Goal: Task Accomplishment & Management: Manage account settings

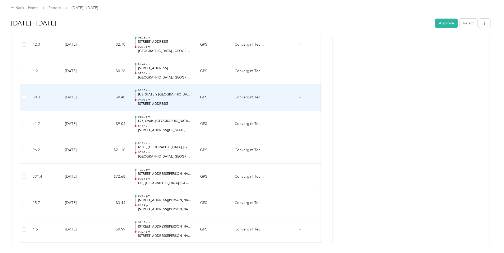
scroll to position [318, 0]
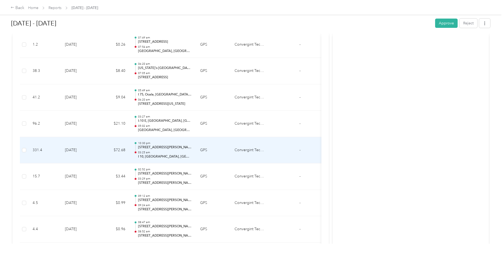
click at [179, 155] on p "I 10, [GEOGRAPHIC_DATA], [GEOGRAPHIC_DATA], [US_STATE], 32336, [GEOGRAPHIC_DATA]" at bounding box center [165, 156] width 54 height 5
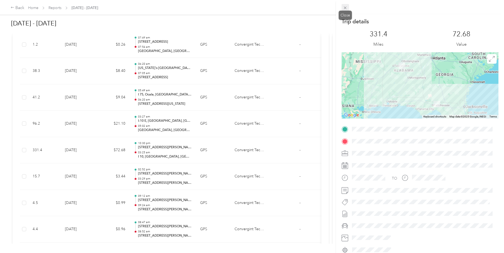
click at [346, 7] on icon at bounding box center [345, 8] width 3 height 3
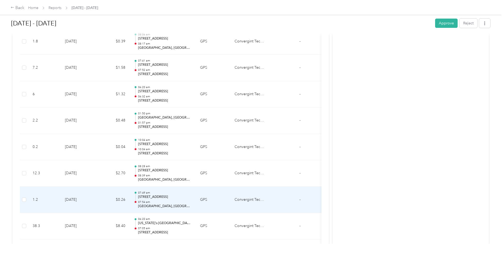
scroll to position [80, 0]
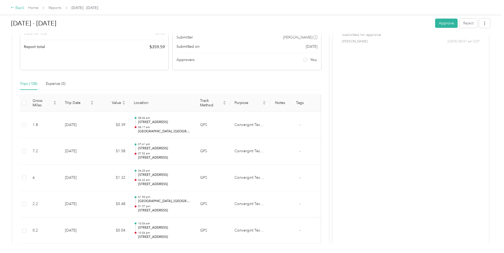
click at [22, 8] on div "Back" at bounding box center [18, 8] width 14 height 6
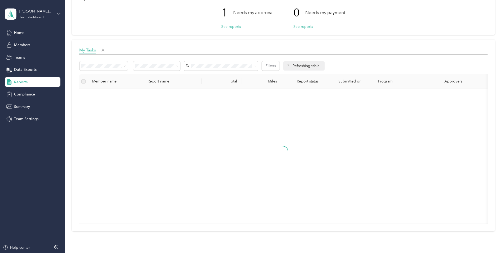
scroll to position [74, 0]
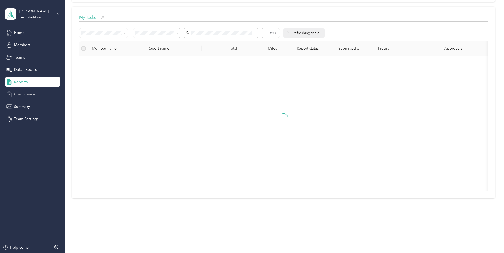
click at [28, 92] on span "Compliance" at bounding box center [24, 94] width 21 height 6
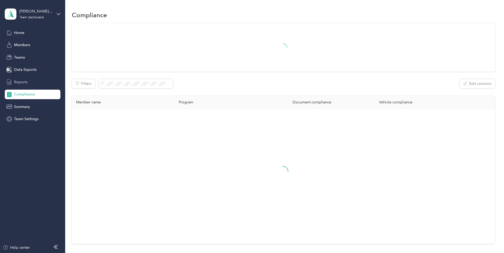
click at [20, 83] on span "Reports" at bounding box center [21, 82] width 14 height 6
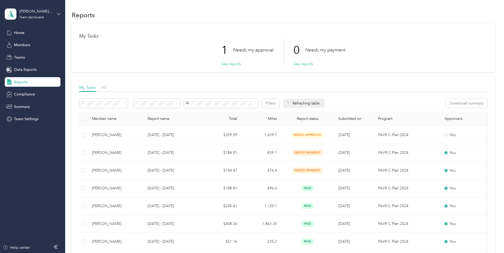
click at [57, 13] on icon at bounding box center [59, 14] width 4 height 4
click at [34, 53] on div "Personal dashboard" at bounding box center [26, 55] width 33 height 6
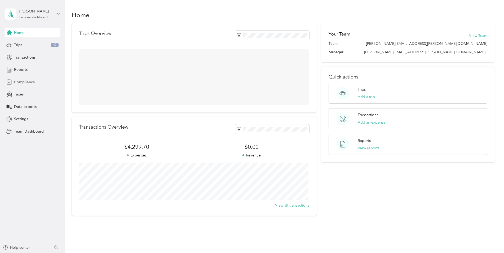
click at [34, 82] on span "Compliance" at bounding box center [24, 82] width 21 height 6
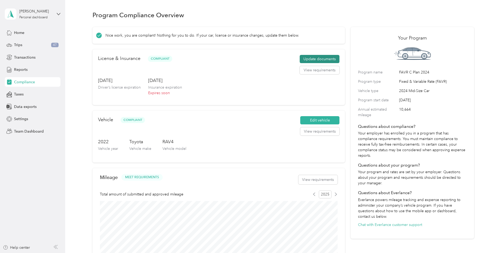
click at [313, 61] on button "Update documents" at bounding box center [320, 59] width 40 height 8
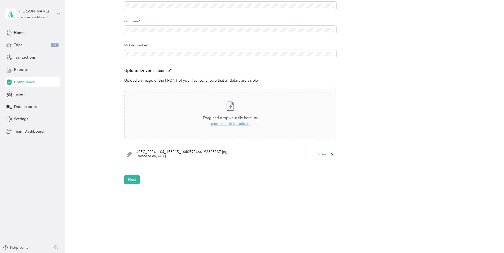
scroll to position [94, 0]
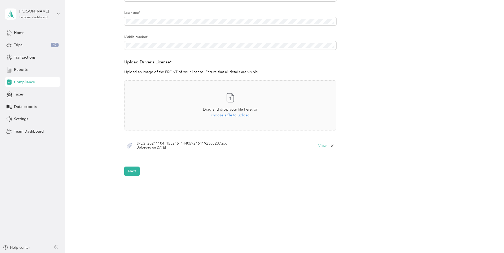
click at [324, 146] on button "View" at bounding box center [322, 146] width 8 height 4
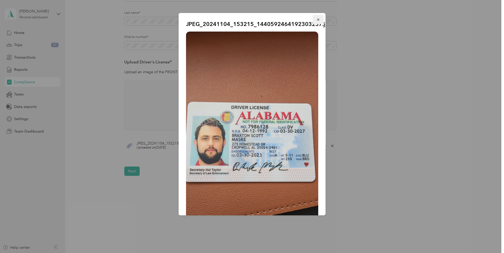
click at [317, 20] on button "button" at bounding box center [318, 19] width 11 height 9
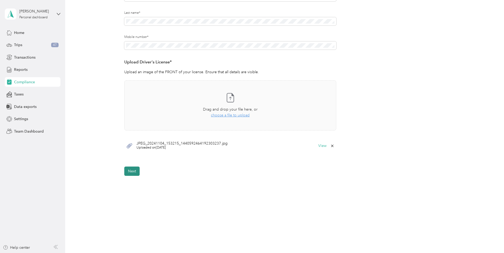
click at [131, 171] on button "Next" at bounding box center [131, 170] width 15 height 9
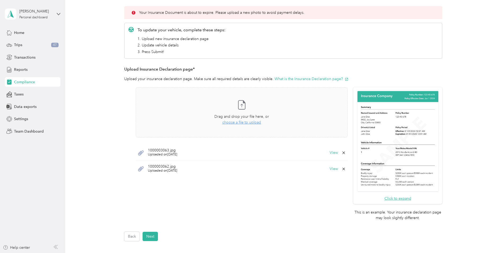
scroll to position [87, 0]
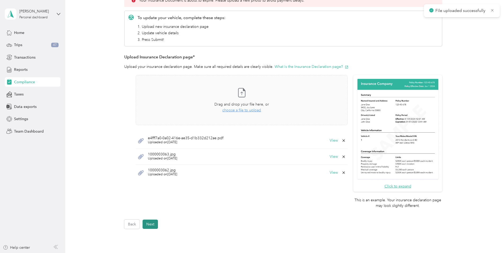
click at [149, 228] on button "Next" at bounding box center [150, 223] width 15 height 9
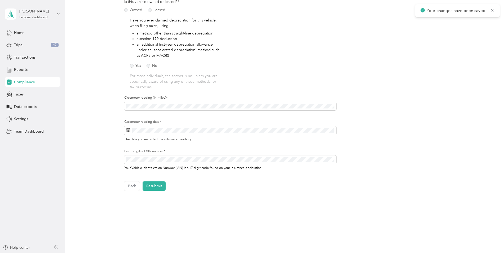
scroll to position [86, 0]
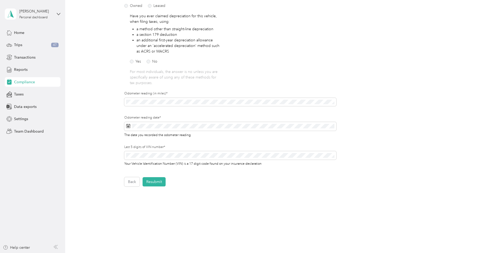
click at [225, 192] on div "Back Home Compliance overview Compliance submission Compliance Submission Needs…" at bounding box center [283, 76] width 436 height 324
click at [178, 147] on button "[DATE]" at bounding box center [179, 144] width 19 height 8
drag, startPoint x: 222, startPoint y: 197, endPoint x: 199, endPoint y: 188, distance: 24.3
click at [223, 197] on div "Back Home Compliance overview Compliance submission Compliance Submission Needs…" at bounding box center [283, 76] width 436 height 324
click at [161, 181] on button "Resubmit" at bounding box center [154, 181] width 23 height 9
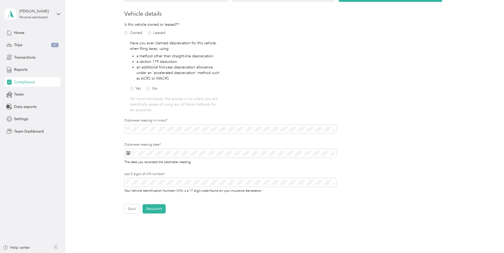
scroll to position [7, 0]
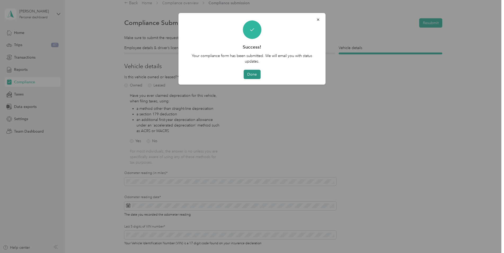
click at [250, 75] on button "Done" at bounding box center [252, 74] width 17 height 9
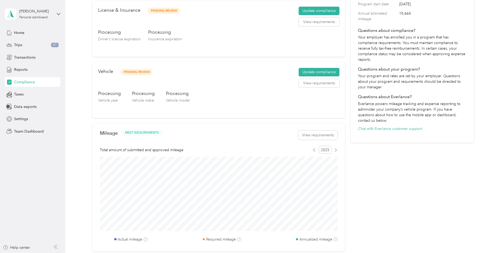
scroll to position [166, 0]
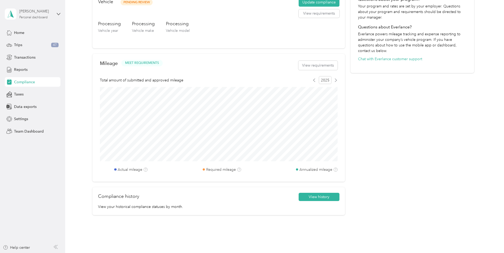
click at [45, 12] on div "[PERSON_NAME]" at bounding box center [35, 11] width 33 height 6
click at [50, 45] on div "Team dashboard" at bounding box center [90, 43] width 164 height 9
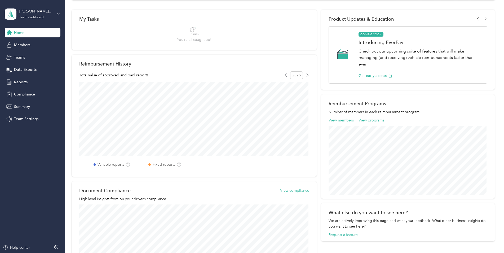
scroll to position [108, 0]
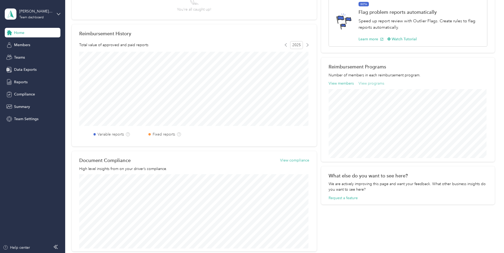
click at [369, 83] on button "View programs" at bounding box center [372, 84] width 26 height 6
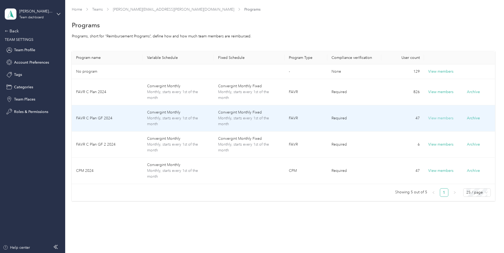
click at [431, 117] on button "View members" at bounding box center [440, 118] width 25 height 6
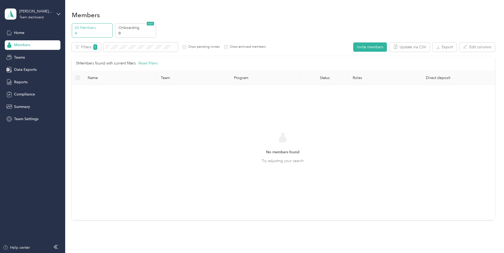
click at [31, 46] on div "Members" at bounding box center [33, 45] width 56 height 10
click at [29, 32] on div "Home" at bounding box center [33, 33] width 56 height 10
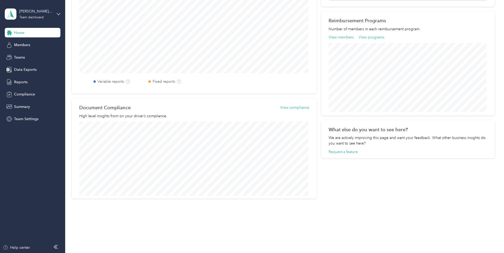
scroll to position [161, 0]
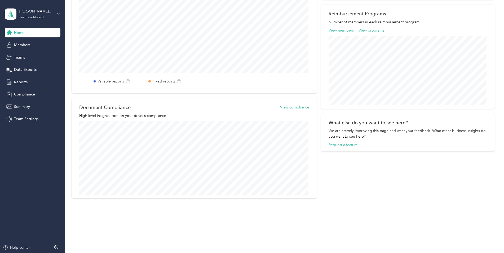
drag, startPoint x: 31, startPoint y: 46, endPoint x: 36, endPoint y: 52, distance: 7.8
click at [31, 46] on div "Members" at bounding box center [33, 45] width 56 height 10
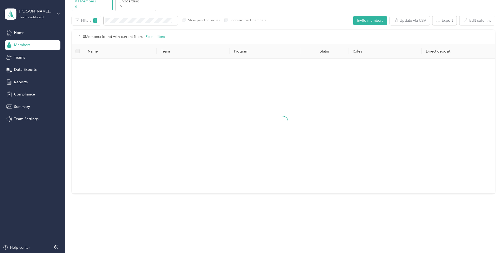
scroll to position [27, 0]
click at [28, 82] on div "Reports" at bounding box center [33, 82] width 56 height 10
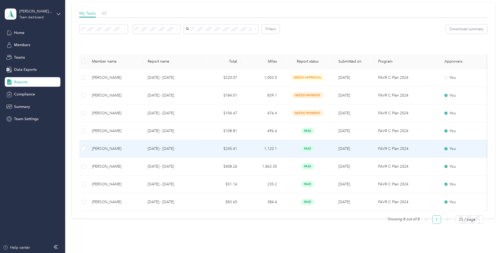
scroll to position [98, 0]
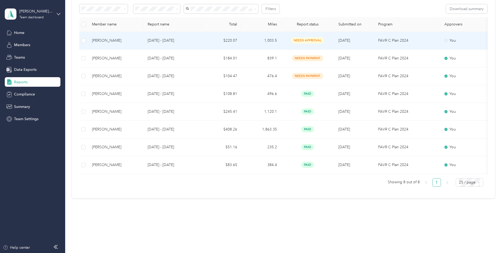
click at [207, 38] on td "$220.07" at bounding box center [222, 41] width 40 height 18
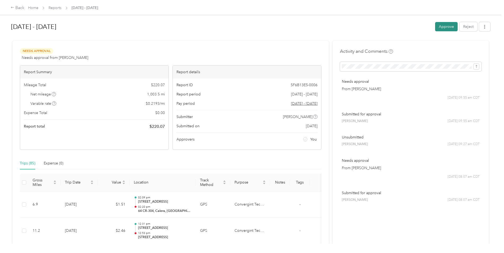
click at [442, 26] on button "Approve" at bounding box center [446, 26] width 23 height 9
